Goal: Transaction & Acquisition: Purchase product/service

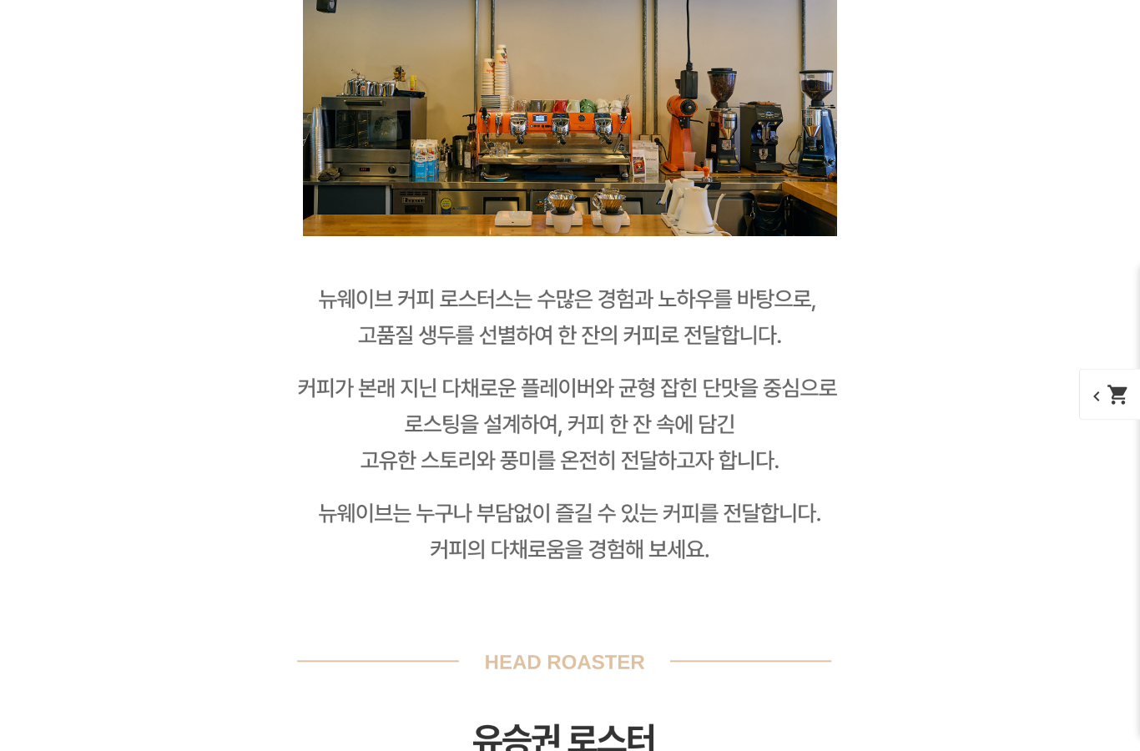
scroll to position [2620, 0]
